Goal: Check status: Check status

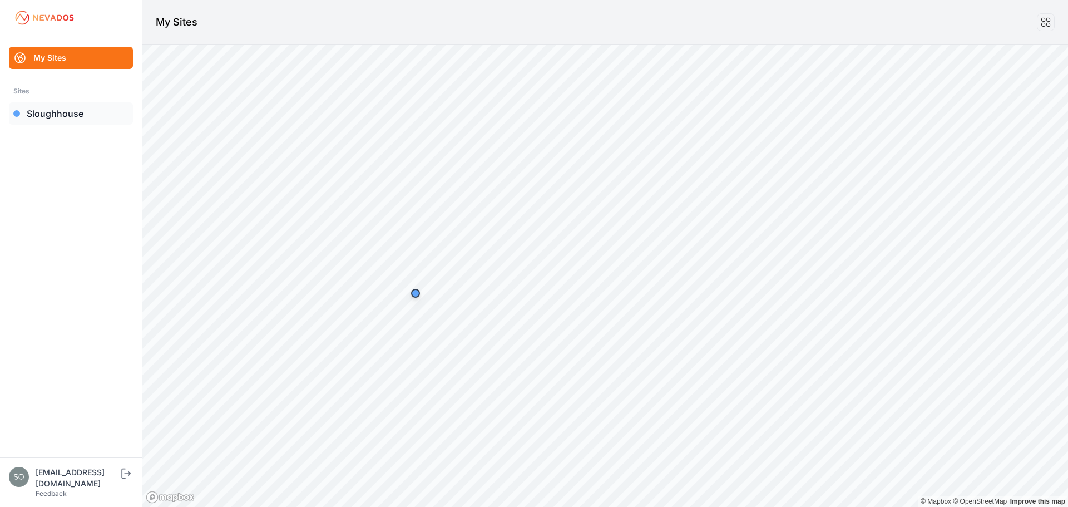
click at [62, 122] on link "Sloughhouse" at bounding box center [71, 113] width 124 height 22
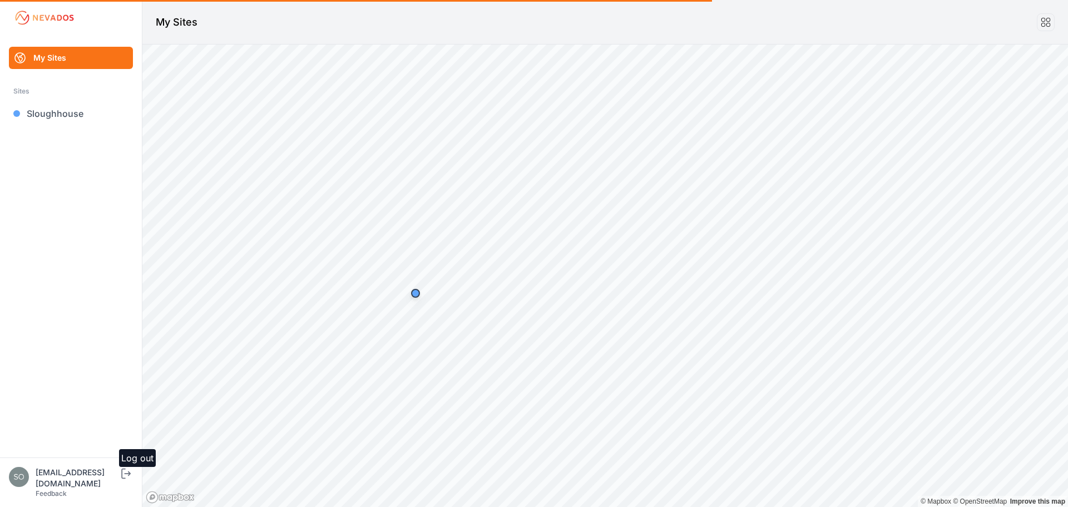
click at [127, 480] on icon "submit" at bounding box center [126, 473] width 14 height 13
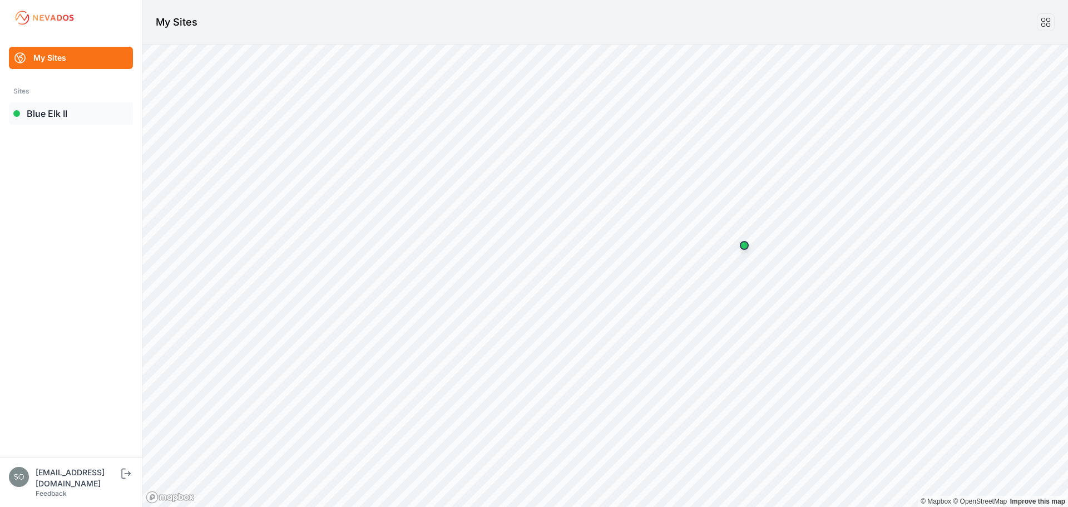
click at [67, 115] on link "Blue Elk II" at bounding box center [71, 113] width 124 height 22
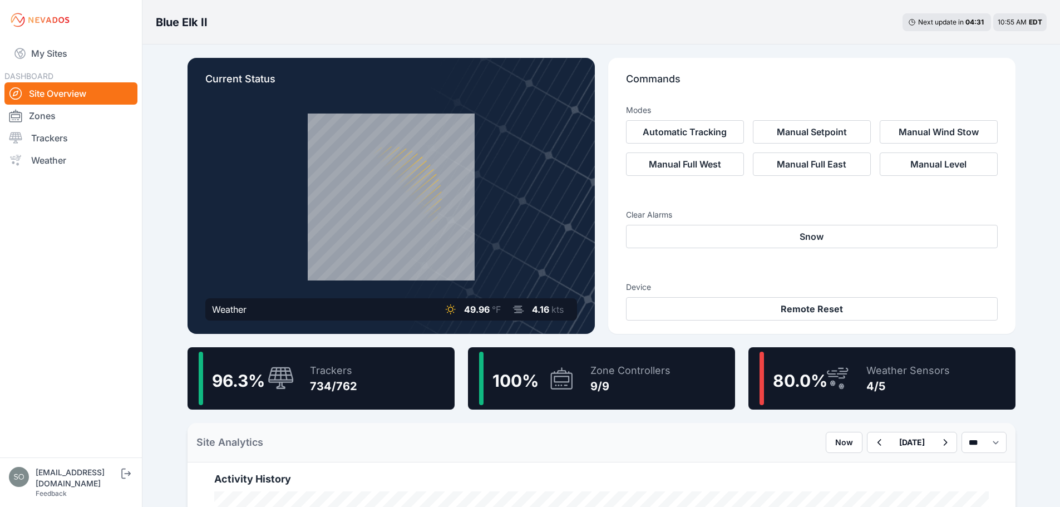
drag, startPoint x: 108, startPoint y: 244, endPoint x: 100, endPoint y: 257, distance: 16.0
click at [108, 244] on nav "My Sites DASHBOARD Site Overview Zones Trackers Weather" at bounding box center [71, 244] width 142 height 408
click at [461, 444] on div "Site Analytics Now [DATE] *** **** *****" at bounding box center [601, 442] width 828 height 39
click at [70, 296] on nav "My Sites DASHBOARD Site Overview Zones Trackers Weather" at bounding box center [71, 244] width 142 height 408
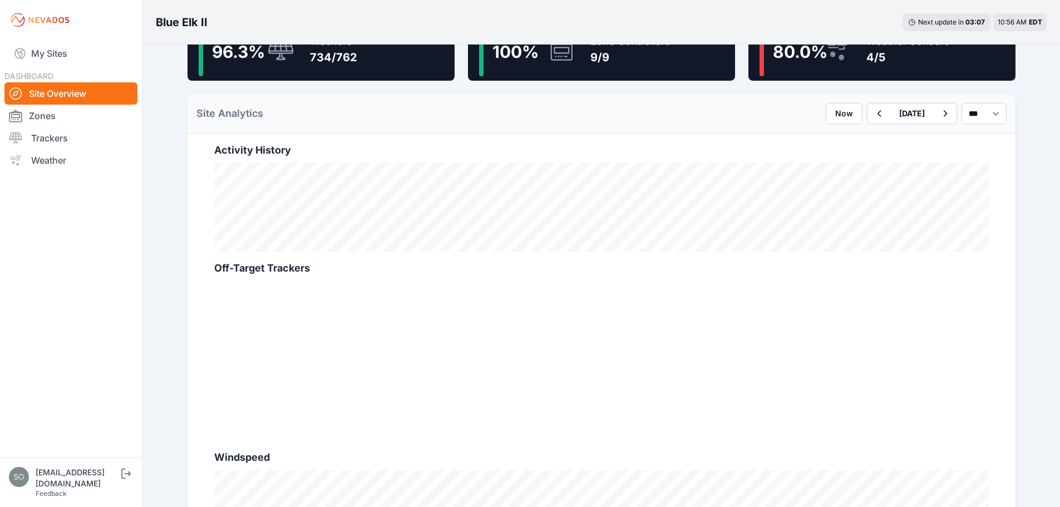
scroll to position [297, 0]
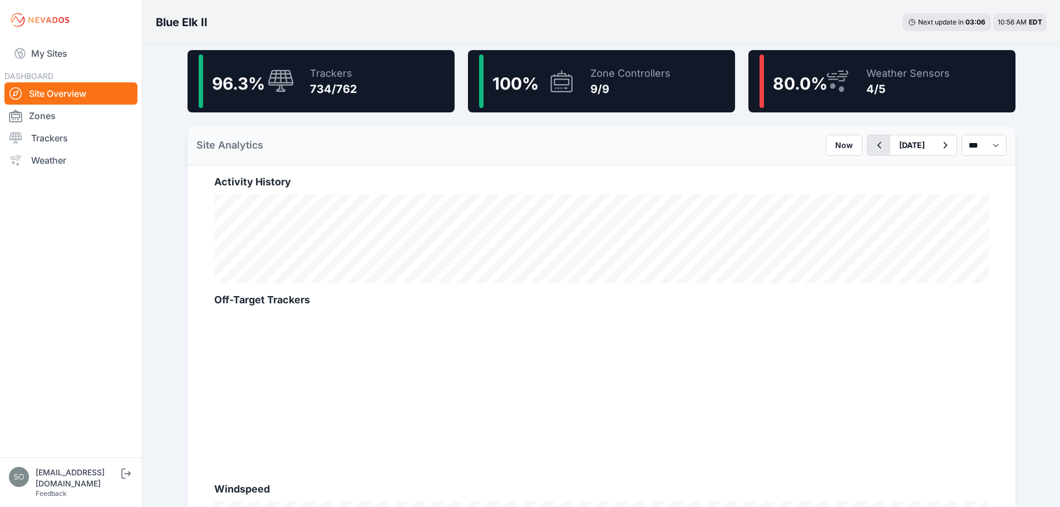
click at [872, 145] on icon "button" at bounding box center [879, 145] width 14 height 13
